Goal: Task Accomplishment & Management: Manage account settings

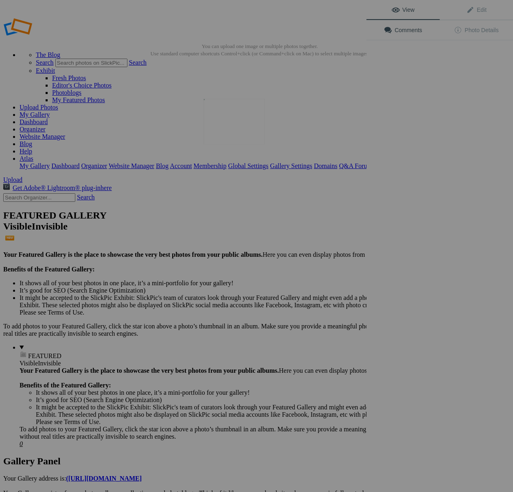
click at [226, 128] on img at bounding box center [233, 122] width 61 height 46
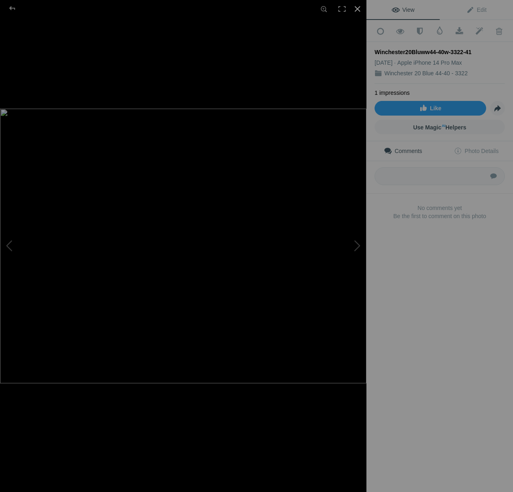
click at [358, 13] on div at bounding box center [357, 9] width 18 height 18
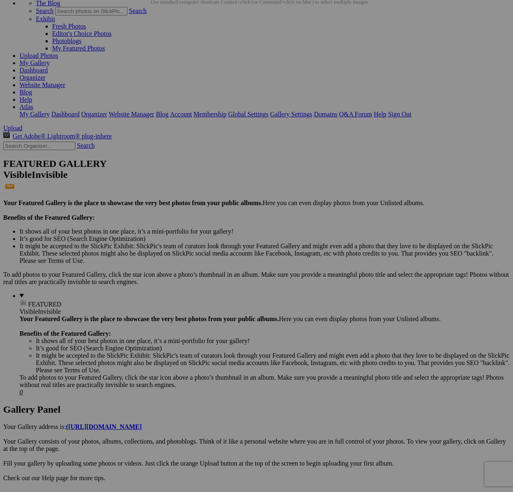
scroll to position [52, 0]
click at [0, 0] on div "View Edit Add to Quick Collection Remove from Quick Collection Hide from Public…" at bounding box center [0, 0] width 0 height 0
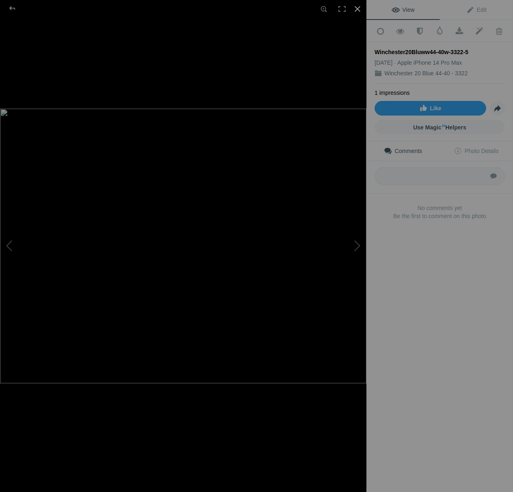
click at [356, 13] on div at bounding box center [357, 9] width 18 height 18
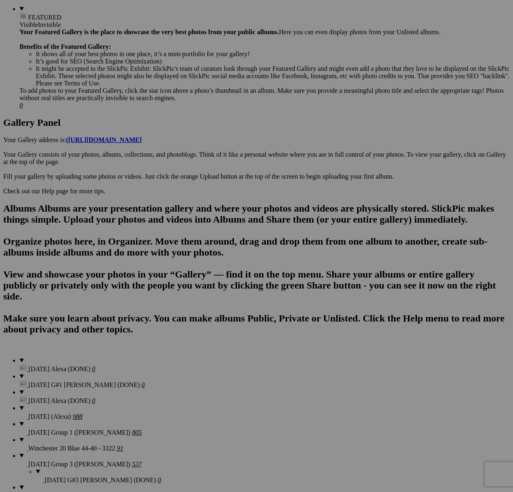
scroll to position [339, 0]
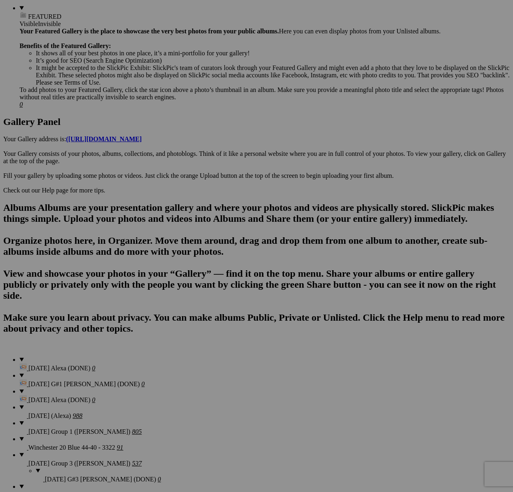
click at [202, 303] on span "Yes" at bounding box center [197, 306] width 9 height 7
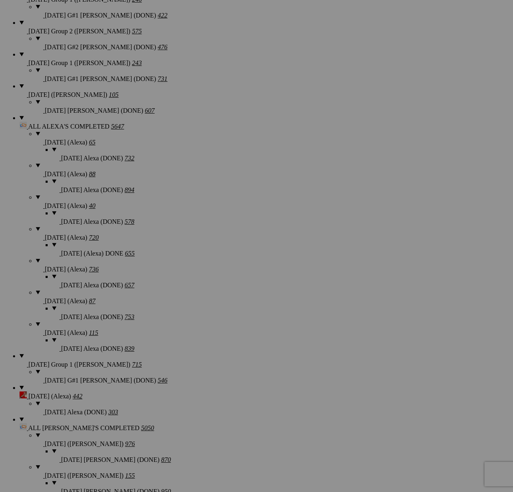
scroll to position [0, 0]
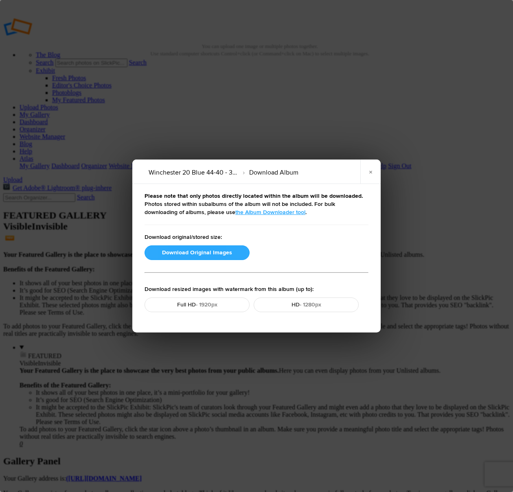
click at [205, 252] on button "Download Original Images" at bounding box center [196, 252] width 105 height 15
